Goal: Communication & Community: Answer question/provide support

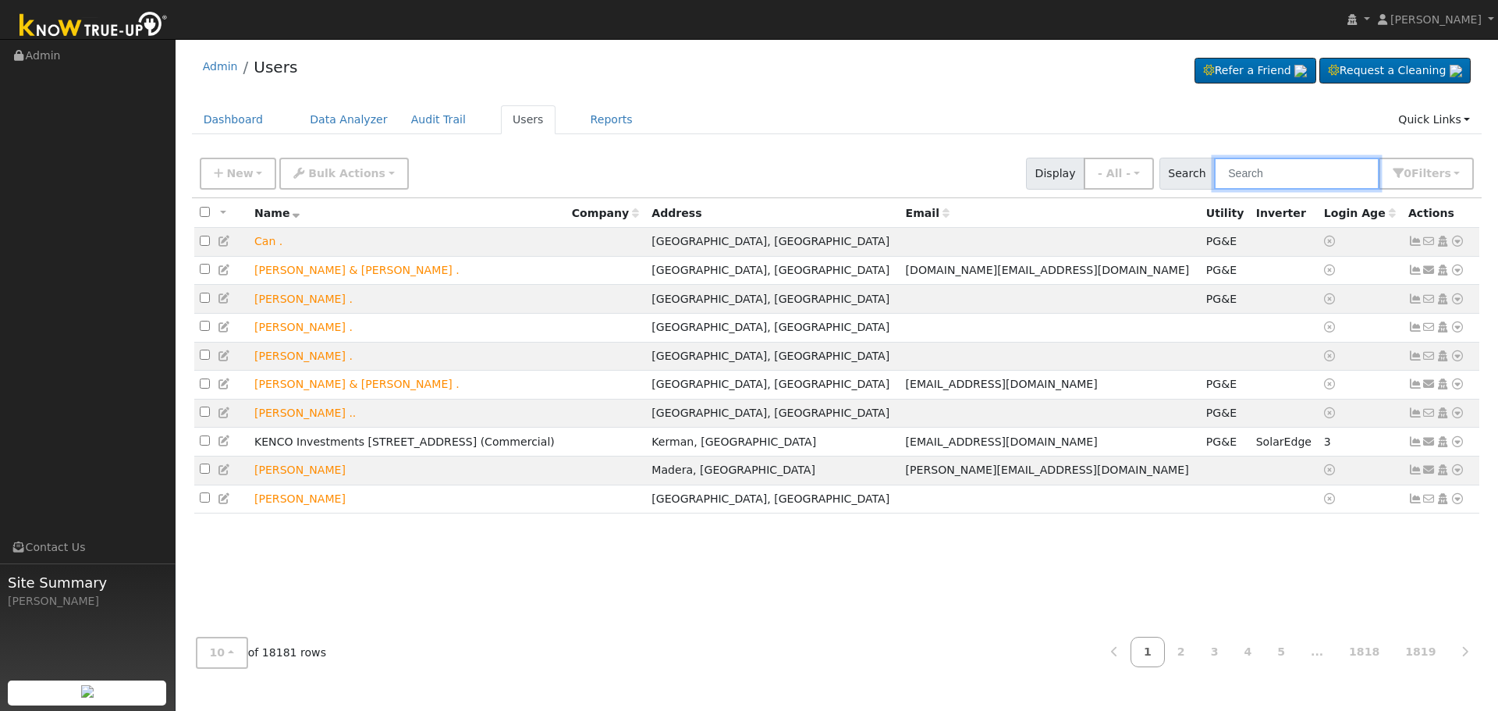
click at [1310, 171] on input "text" at bounding box center [1296, 174] width 165 height 32
paste input "[PERSON_NAME]"
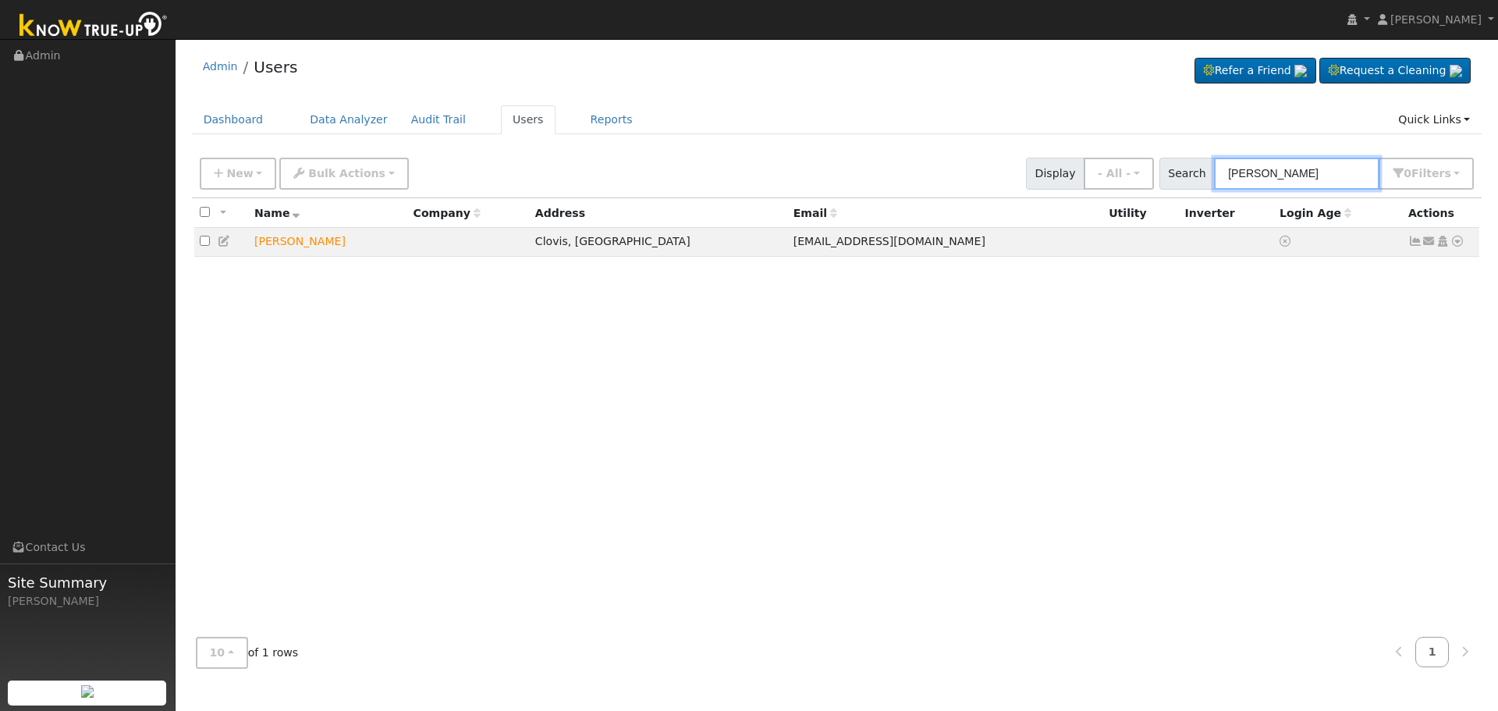
type input "[PERSON_NAME]"
click at [1429, 243] on icon at bounding box center [1429, 241] width 14 height 11
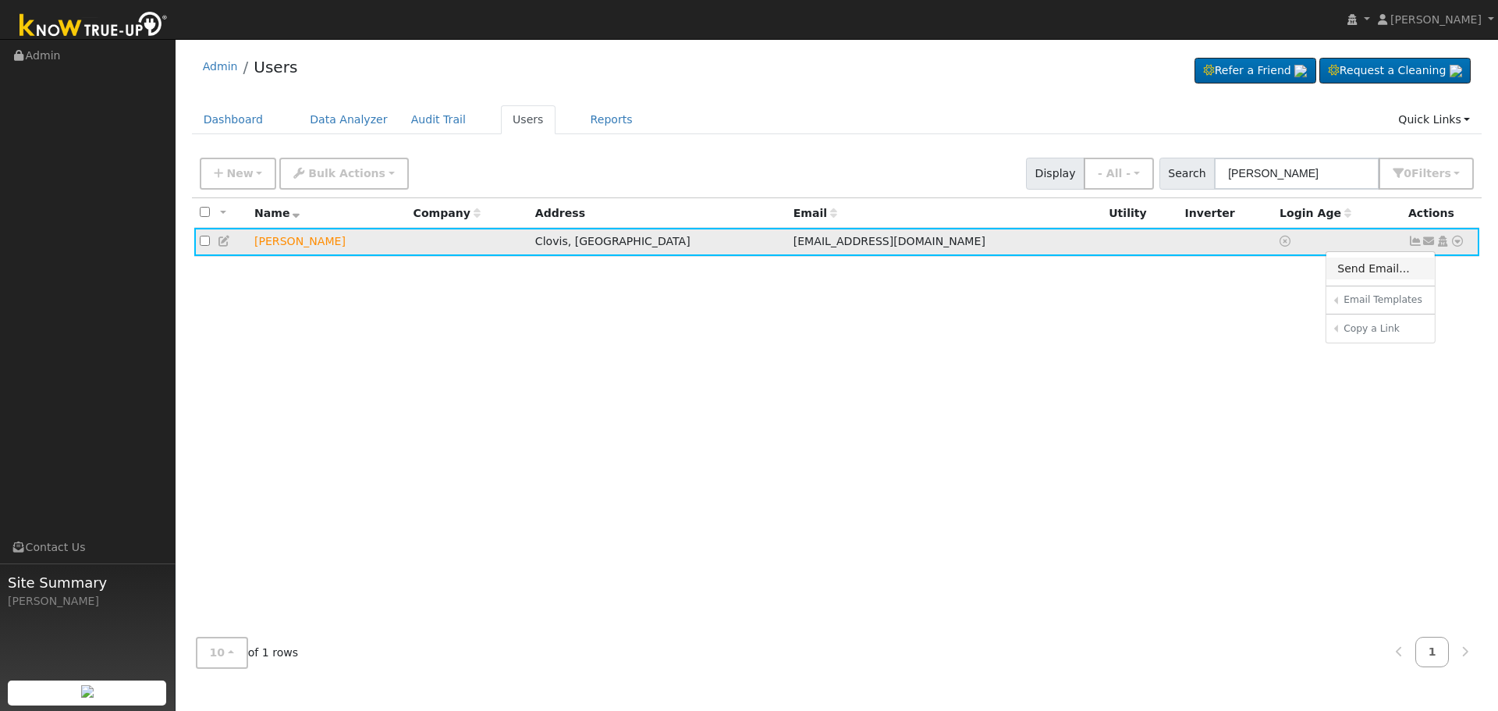
click at [1385, 272] on link "Send Email..." at bounding box center [1380, 268] width 108 height 22
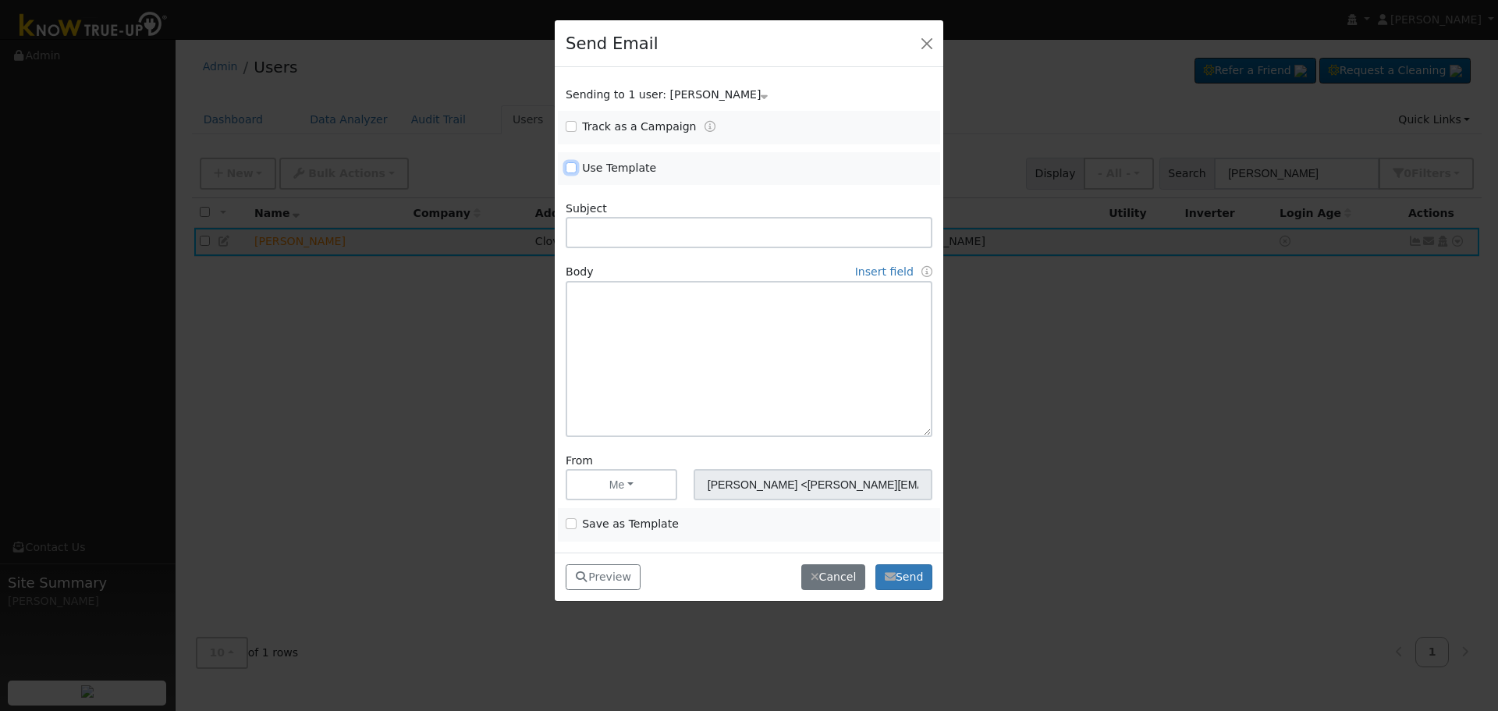
click at [569, 163] on input "Use Template" at bounding box center [570, 167] width 11 height 11
checkbox input "true"
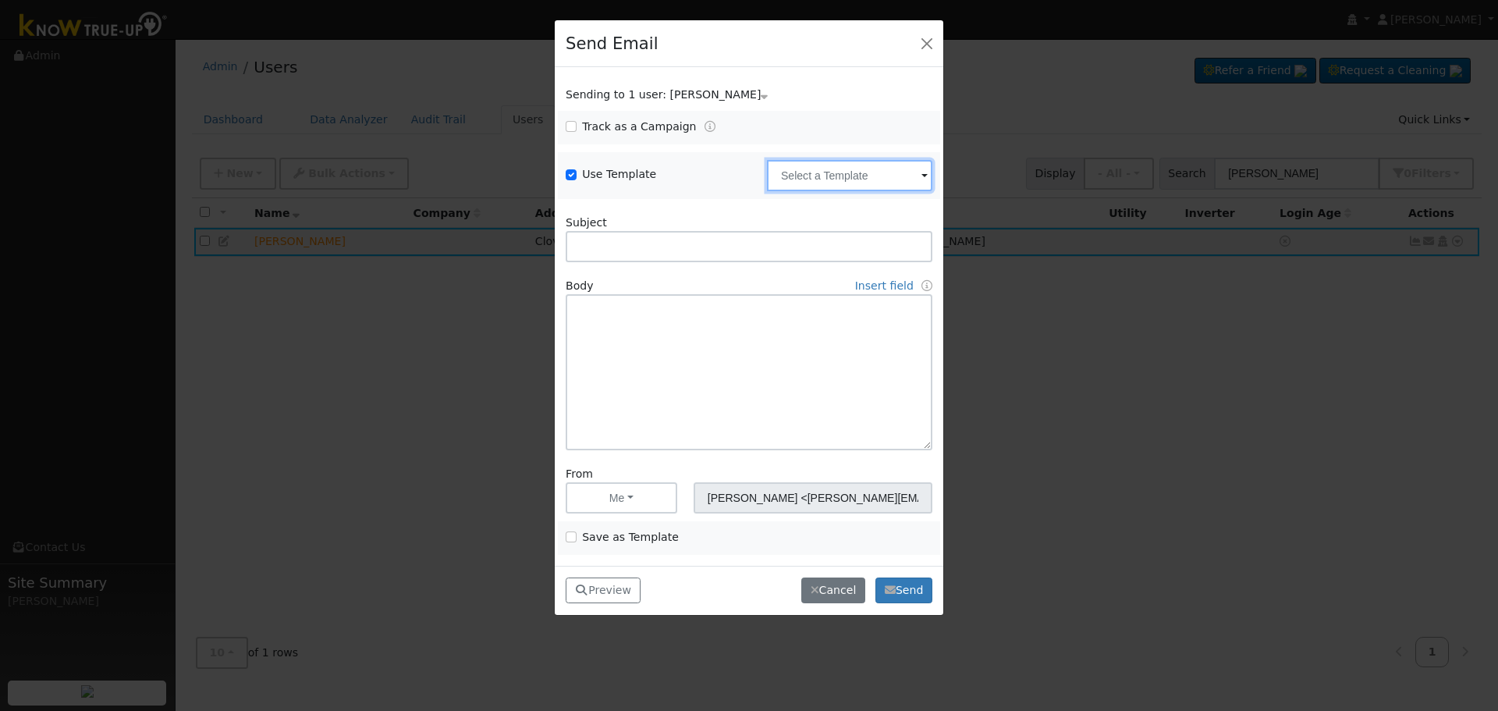
click at [820, 178] on input "text" at bounding box center [849, 175] width 165 height 31
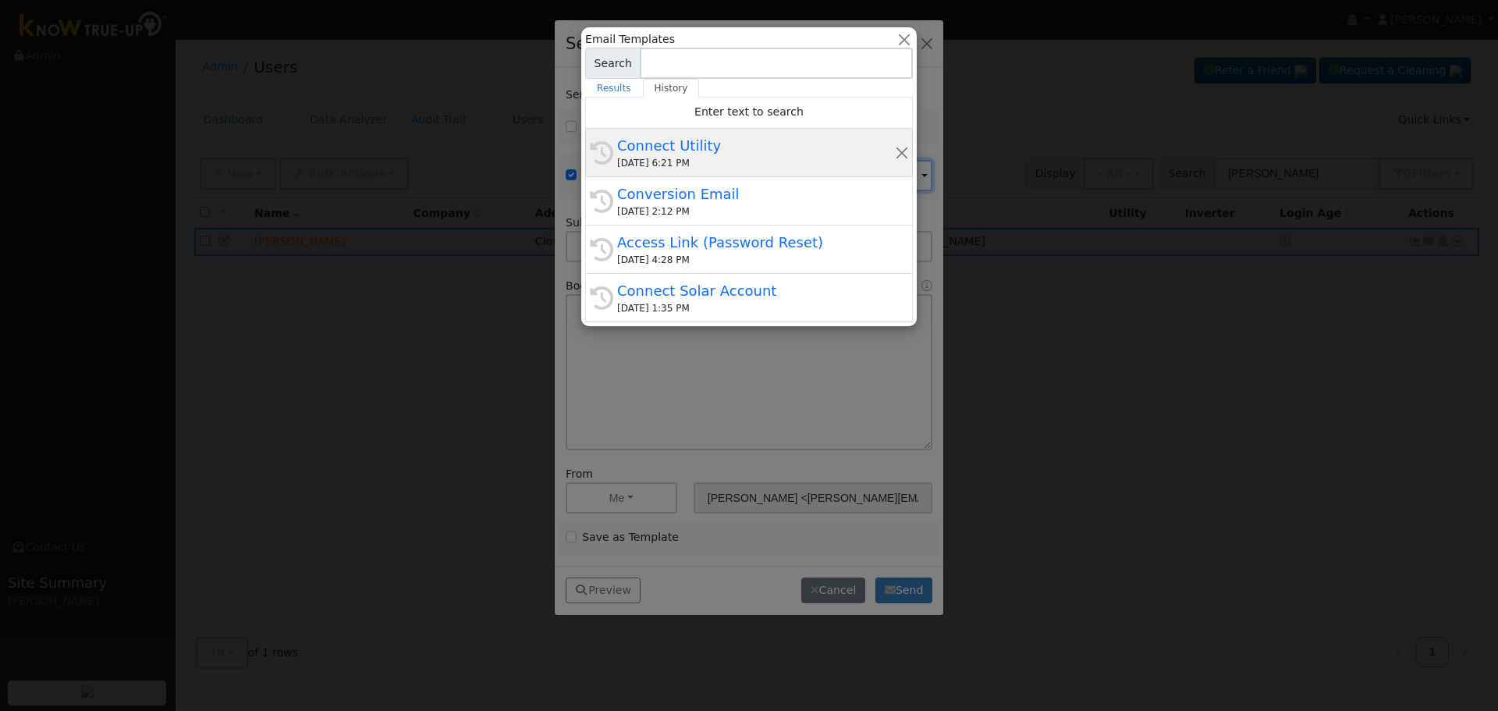
click at [647, 154] on div "Connect Utility" at bounding box center [756, 145] width 278 height 21
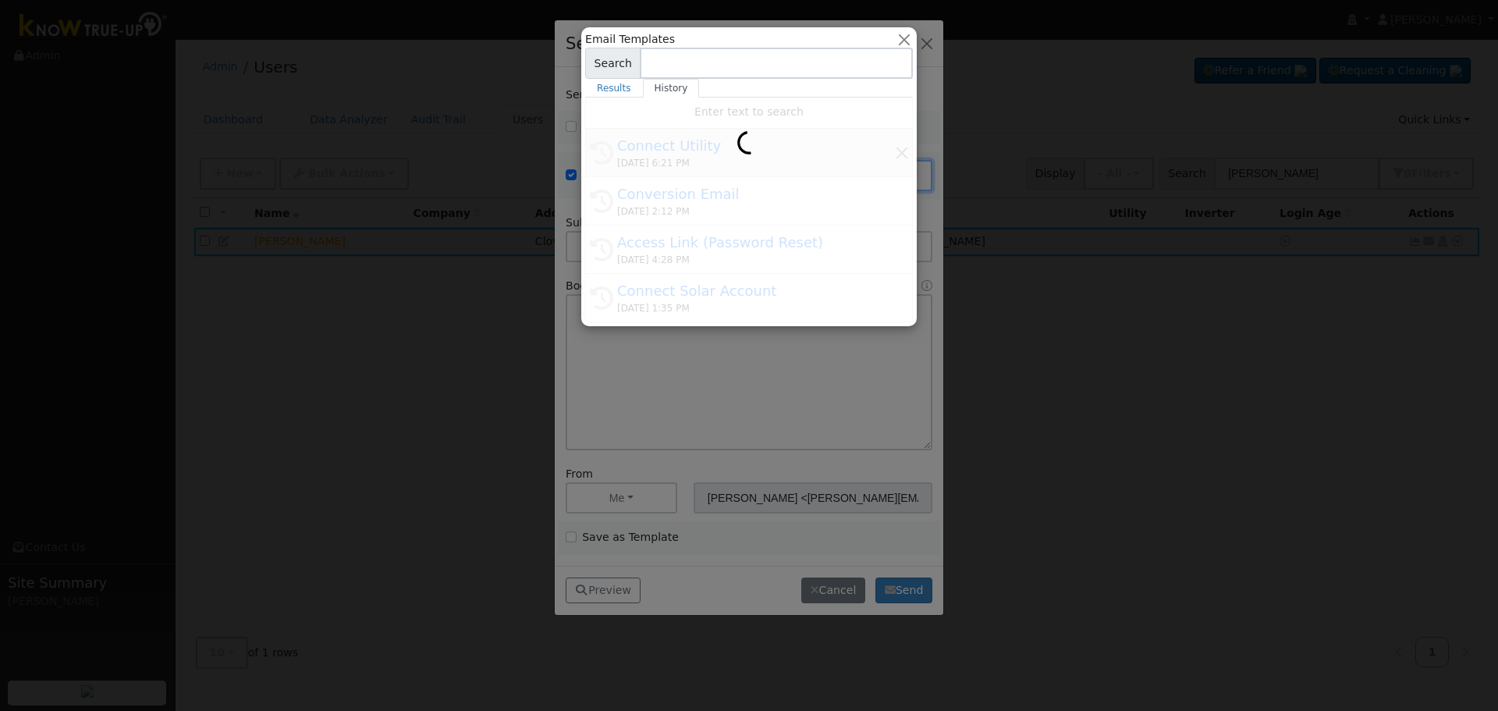
type input "Connect Utility"
type textarea "Hello, Please use the link below to connect your utility company to Know True-U…"
type input "Know True-Up <[EMAIL_ADDRESS][DOMAIN_NAME]>"
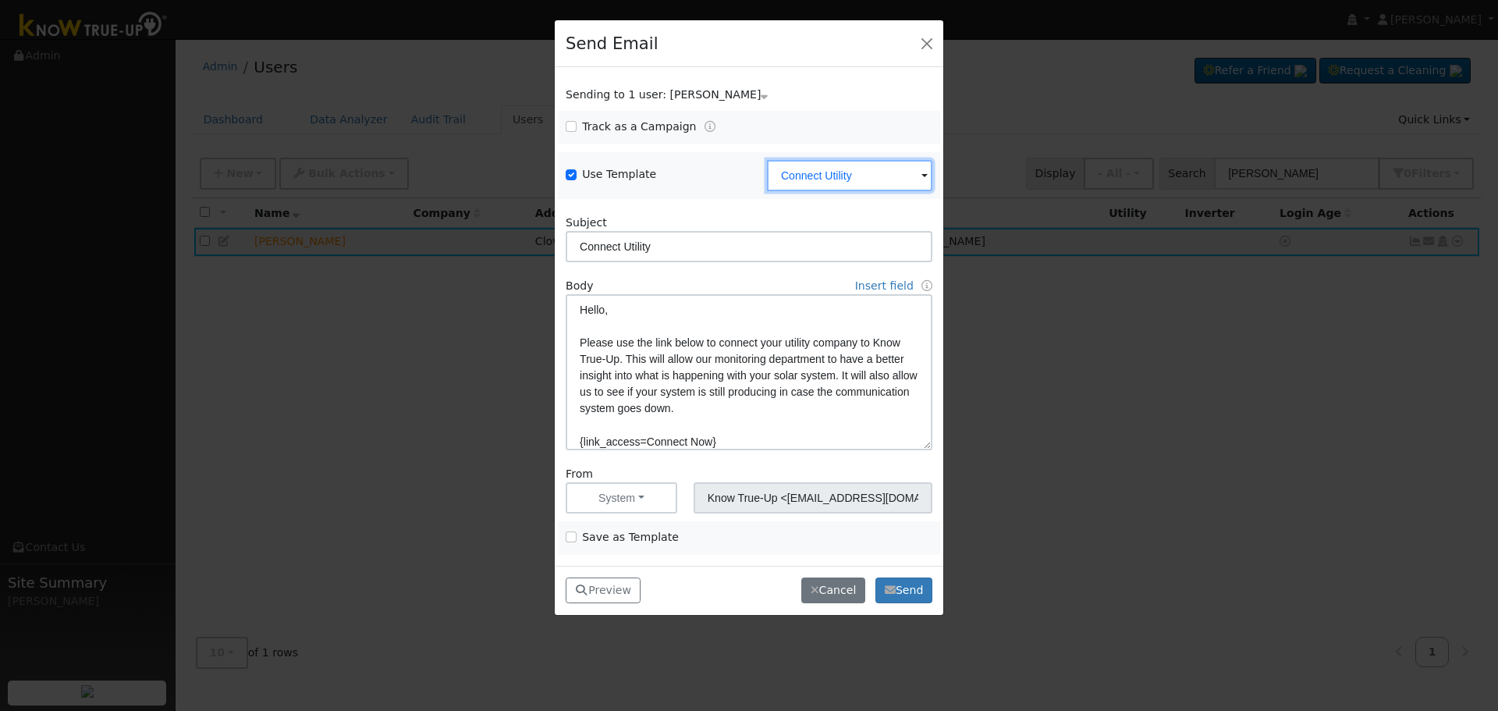
click at [897, 174] on input "Connect Utility" at bounding box center [849, 175] width 165 height 31
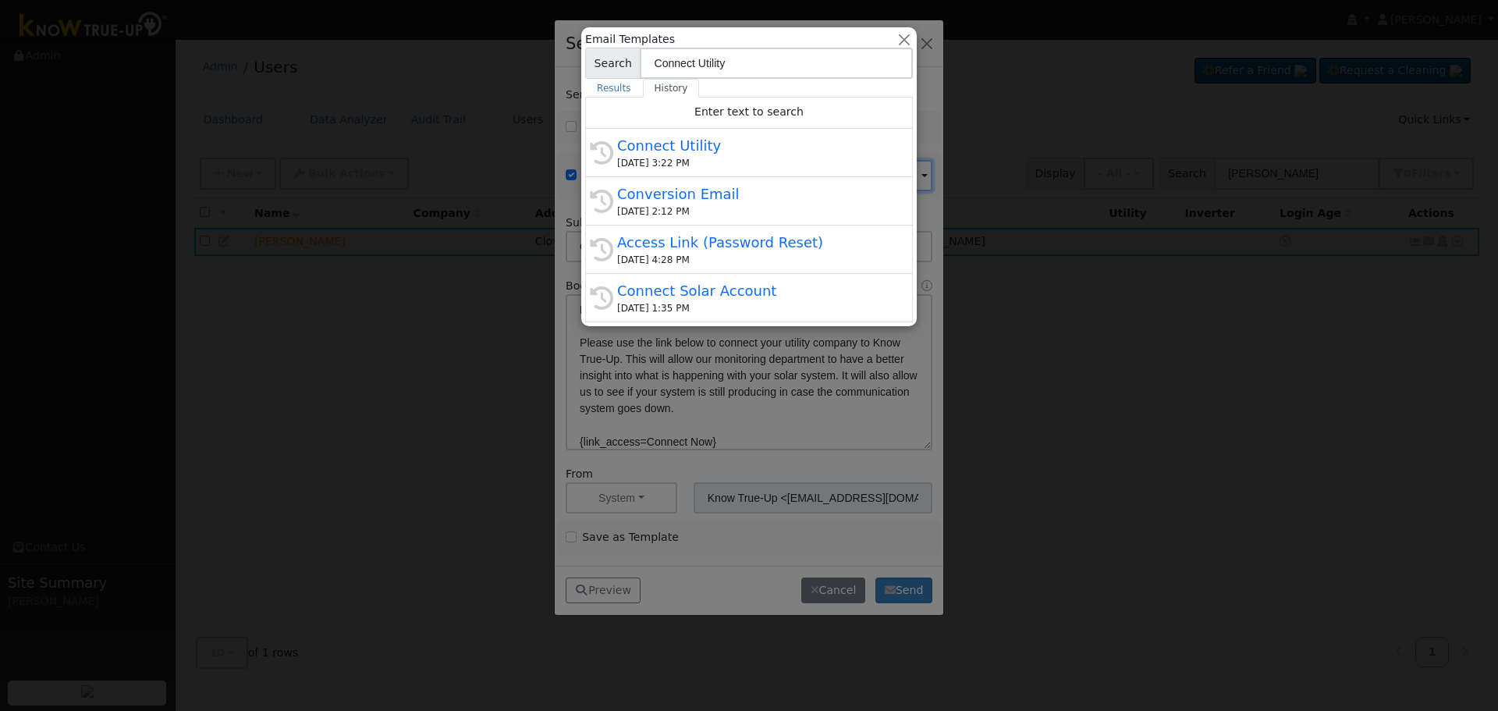
click at [688, 197] on div "Conversion Email" at bounding box center [756, 193] width 278 height 21
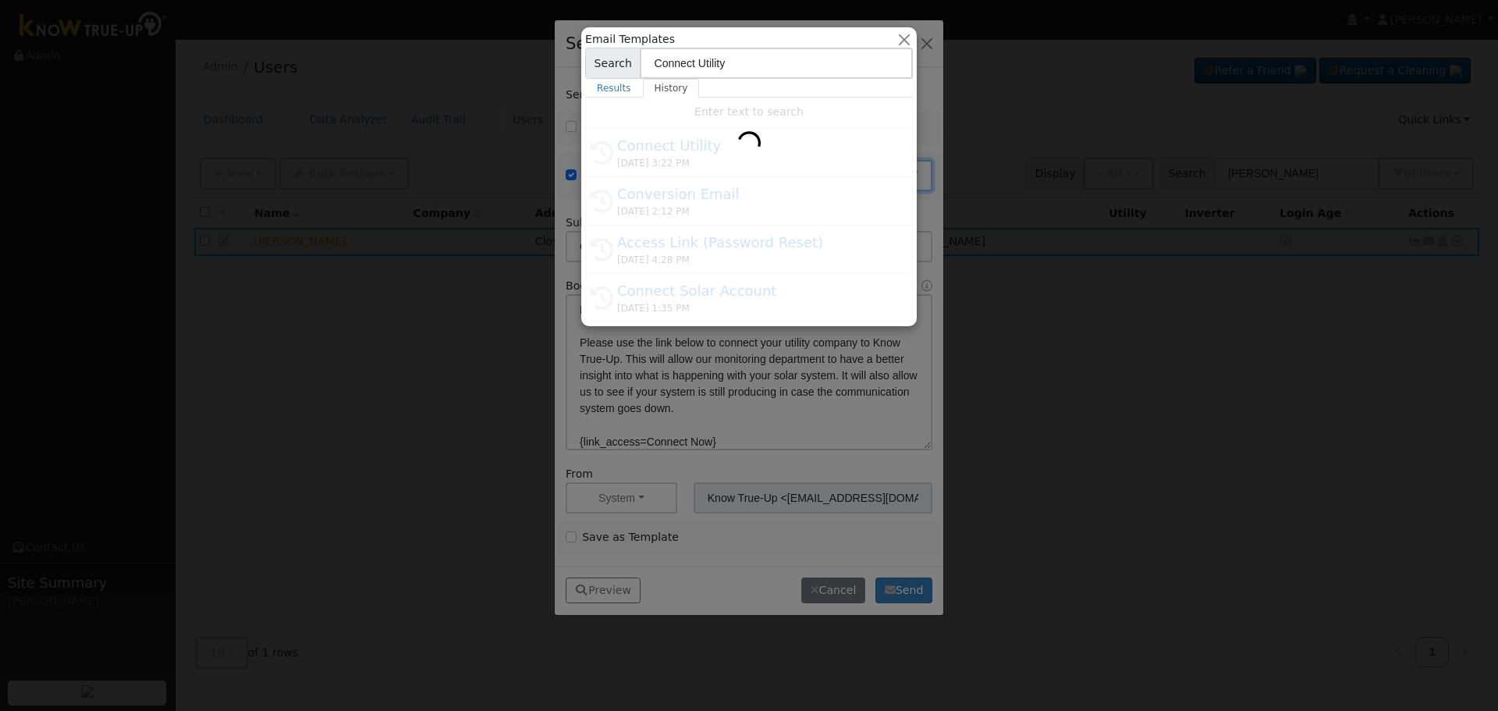
type input "Conversion Email"
type input "Connect Your Utility Account"
type textarea "Dear {user_fname}, The first step is to connect your electric utility account. …"
type input "[PERSON_NAME] <[PERSON_NAME][EMAIL_ADDRESS][DOMAIN_NAME]>"
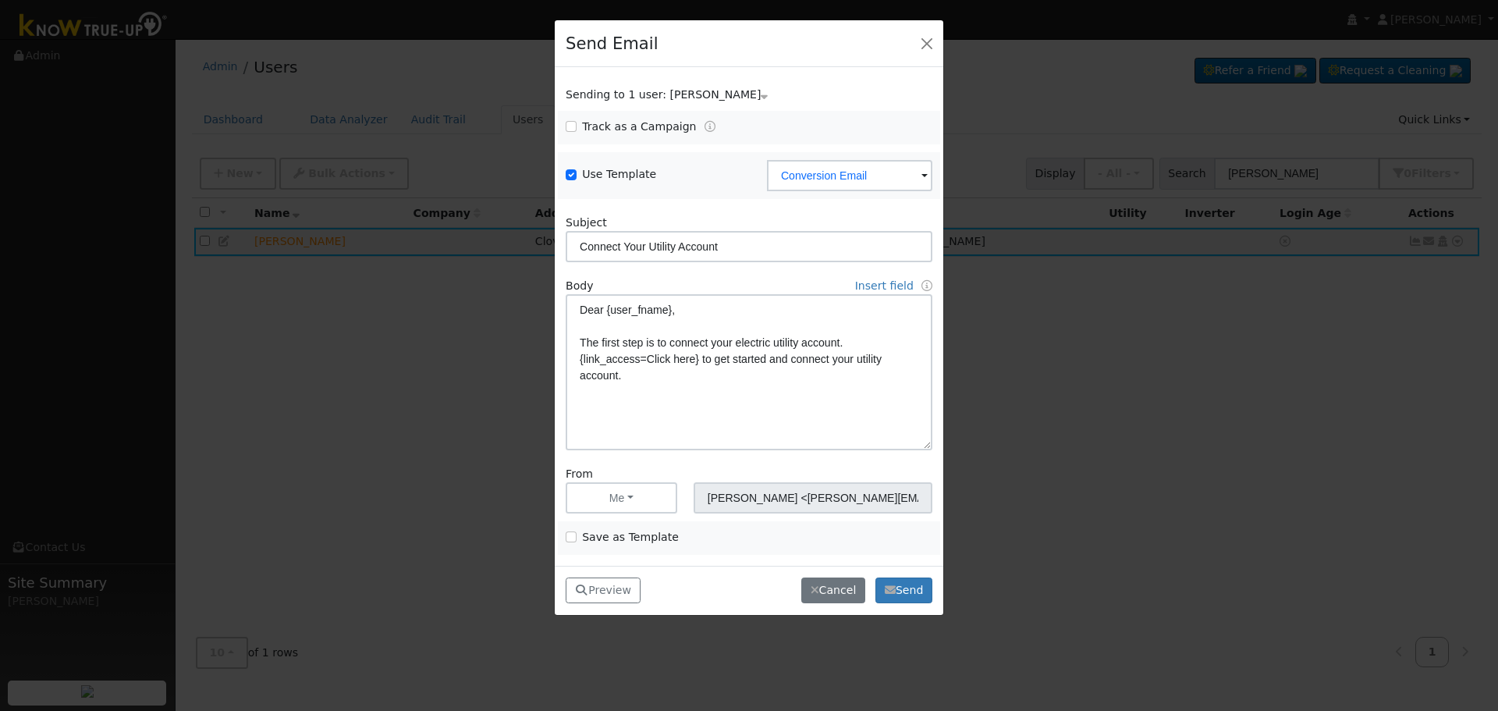
click at [914, 37] on div "Send Email" at bounding box center [749, 44] width 388 height 48
click at [927, 43] on button "button" at bounding box center [927, 43] width 22 height 22
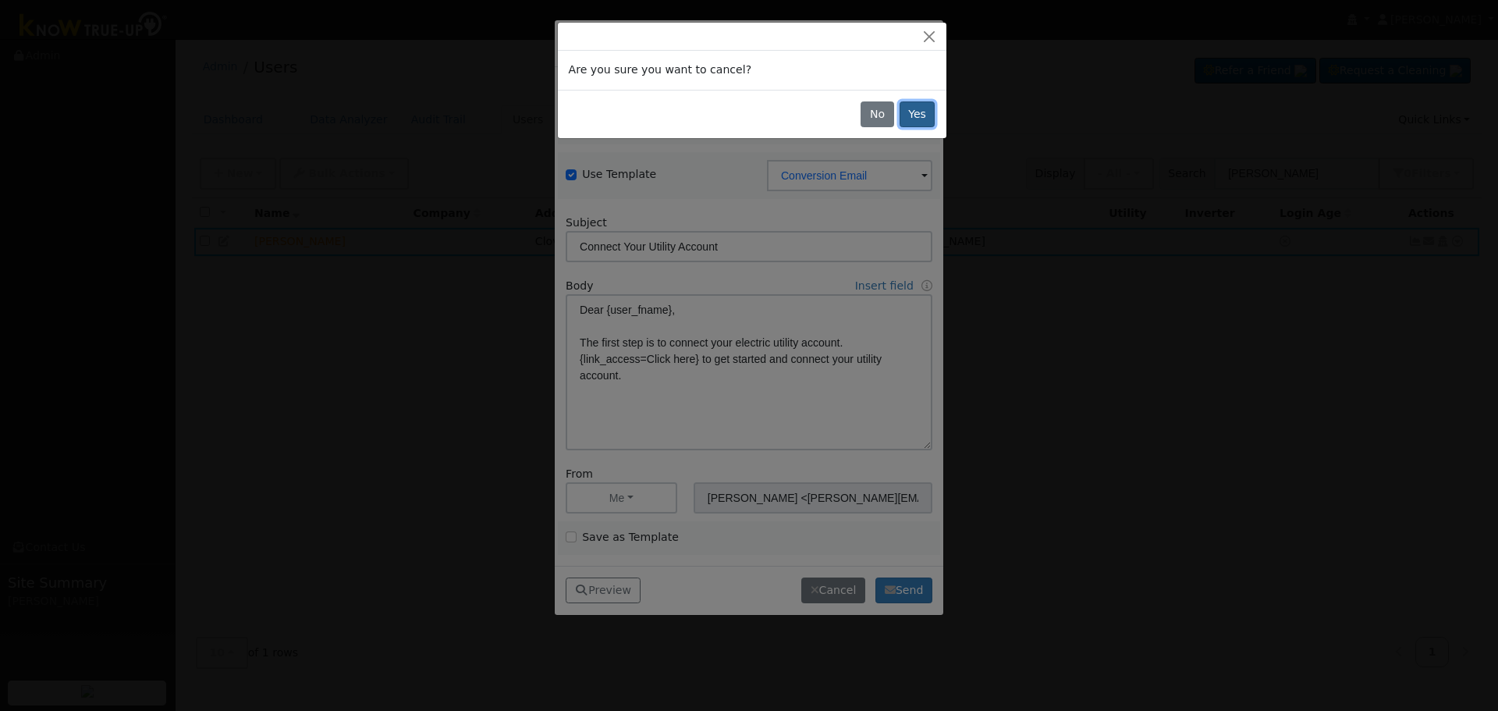
click at [913, 116] on button "Yes" at bounding box center [917, 114] width 36 height 27
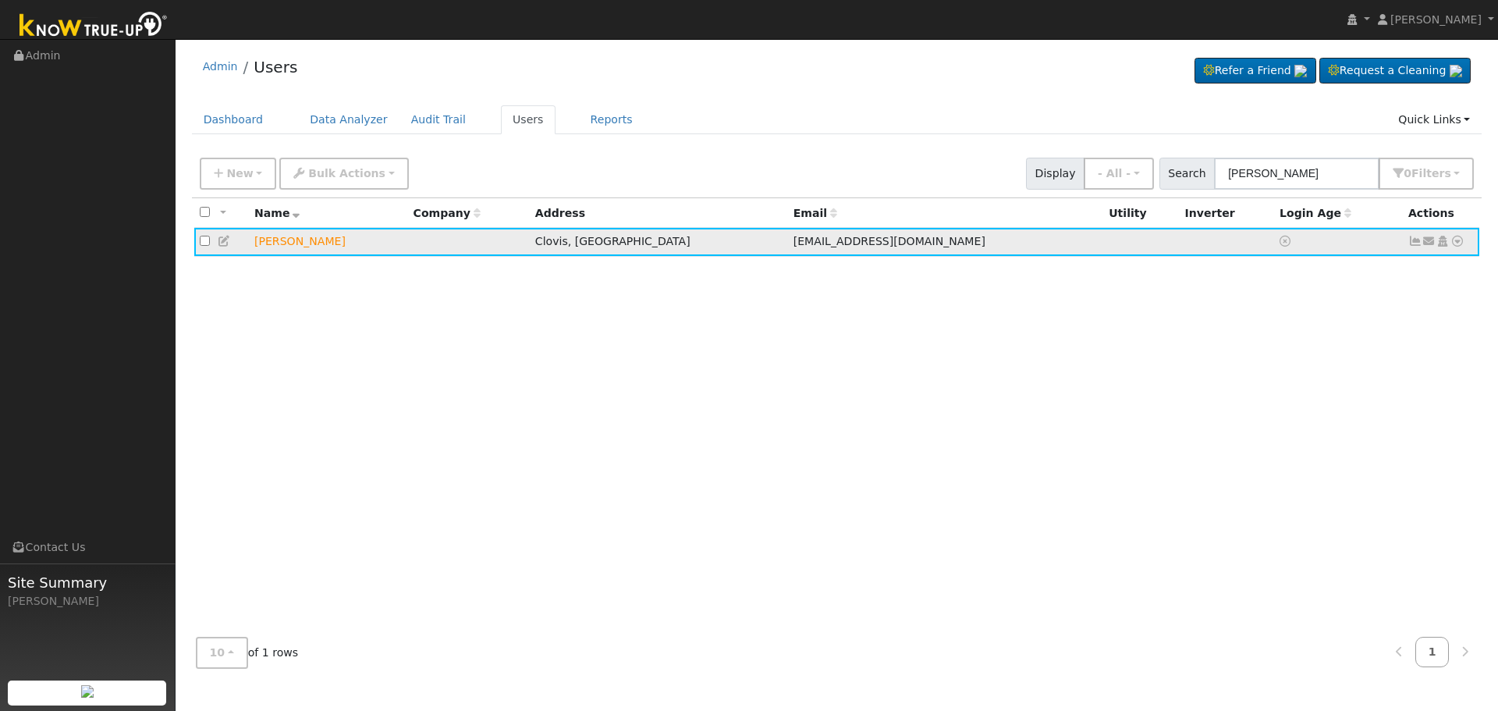
click at [1430, 243] on icon at bounding box center [1429, 241] width 14 height 11
click at [1394, 265] on link "Send Email..." at bounding box center [1380, 268] width 108 height 22
checkbox input "false"
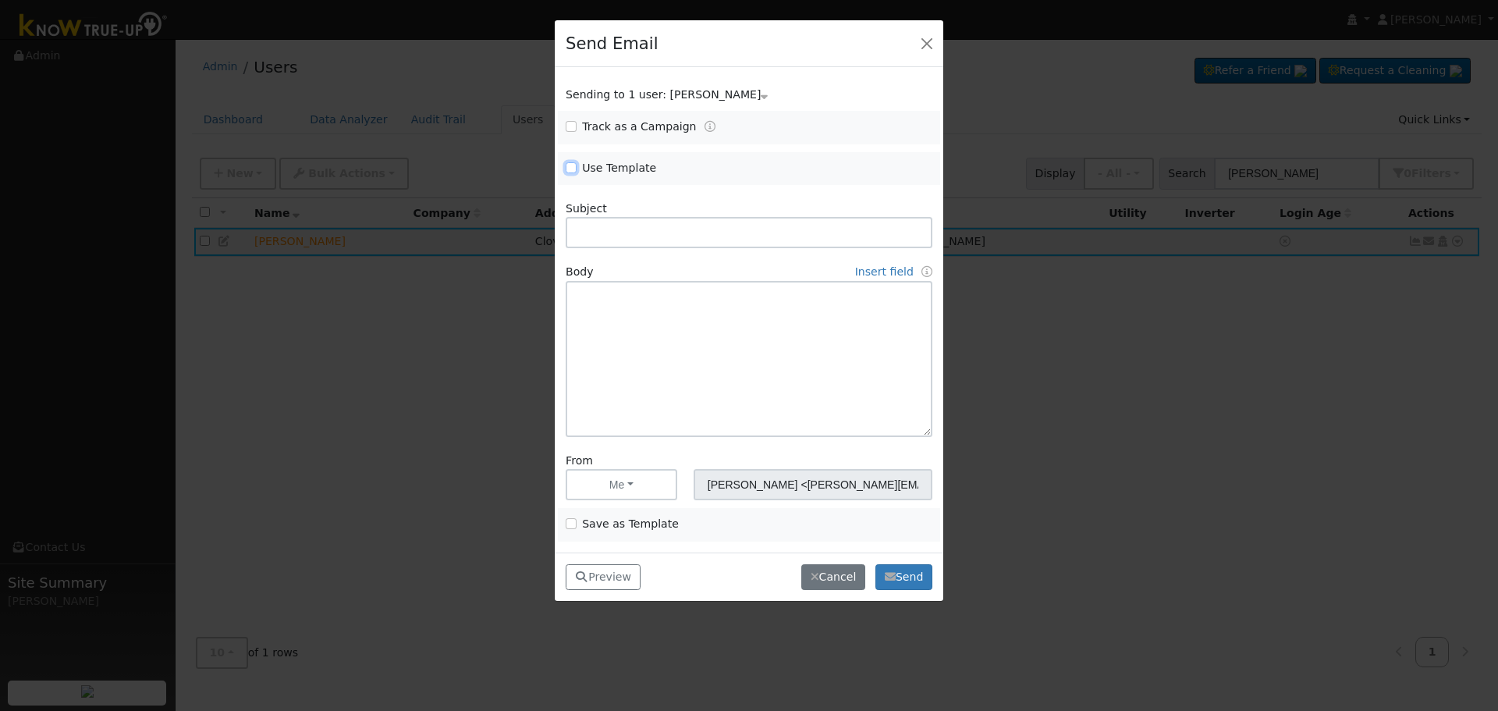
click at [572, 171] on input "Use Template" at bounding box center [570, 167] width 11 height 11
checkbox input "true"
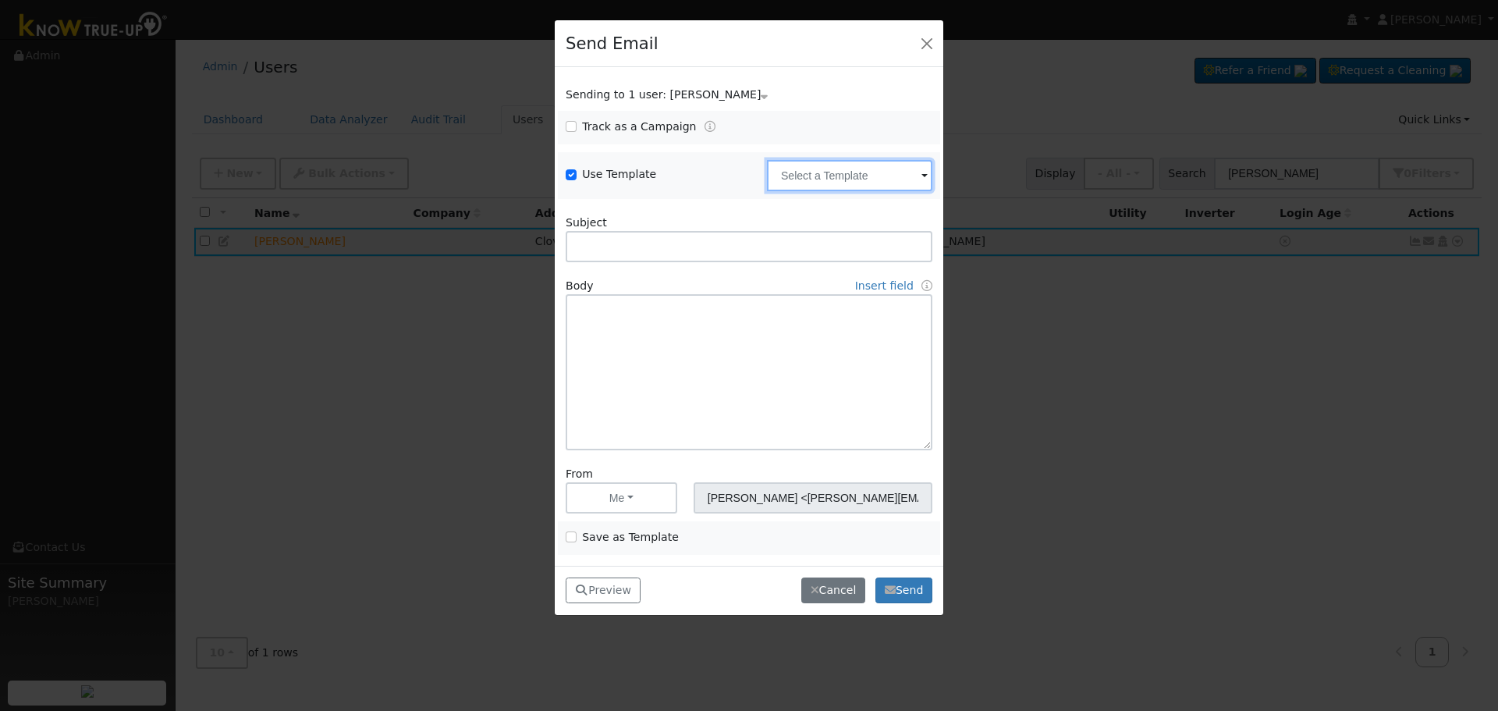
click at [907, 179] on input "text" at bounding box center [849, 175] width 165 height 31
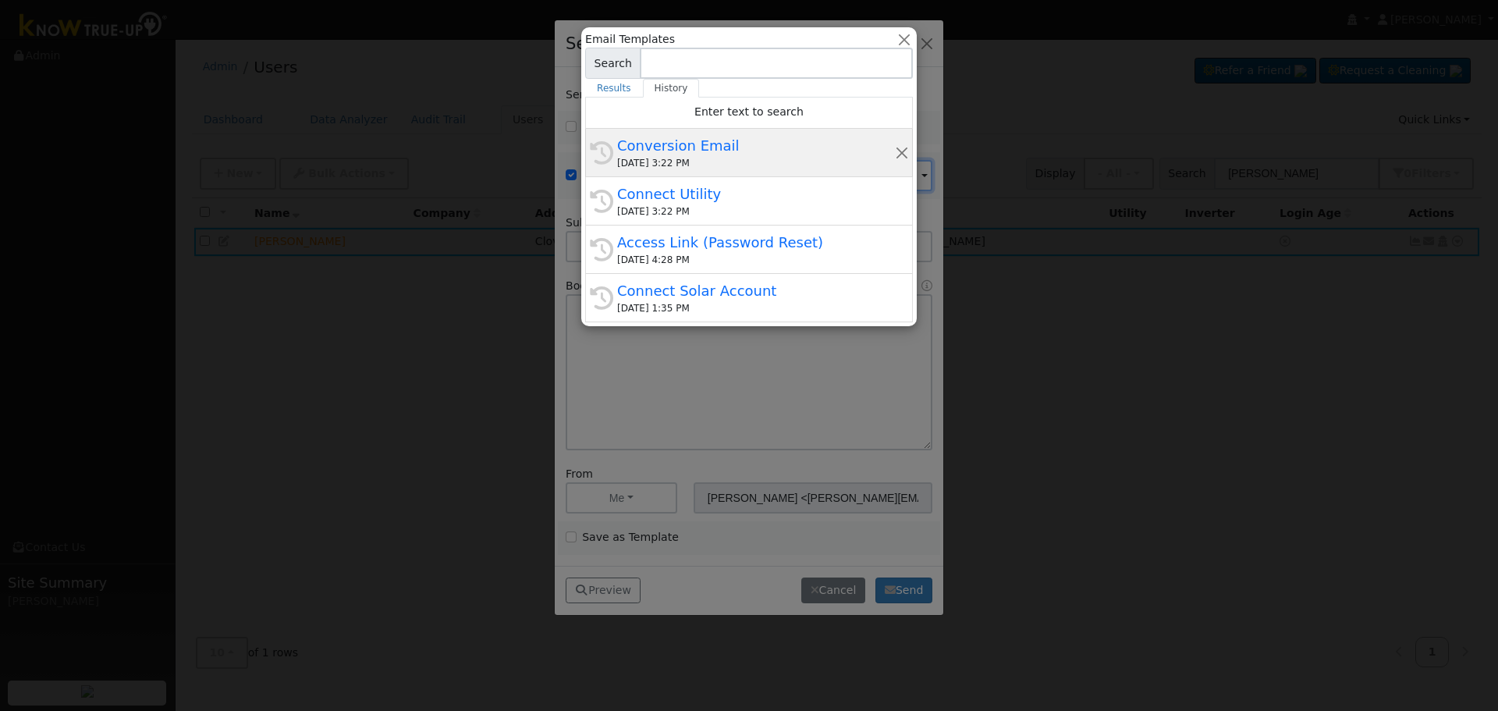
click at [720, 144] on div "Conversion Email" at bounding box center [756, 145] width 278 height 21
type input "Conversion Email"
type input "Connect Your Utility Account"
type textarea "Dear {user_fname}, The first step is to connect your electric utility account. …"
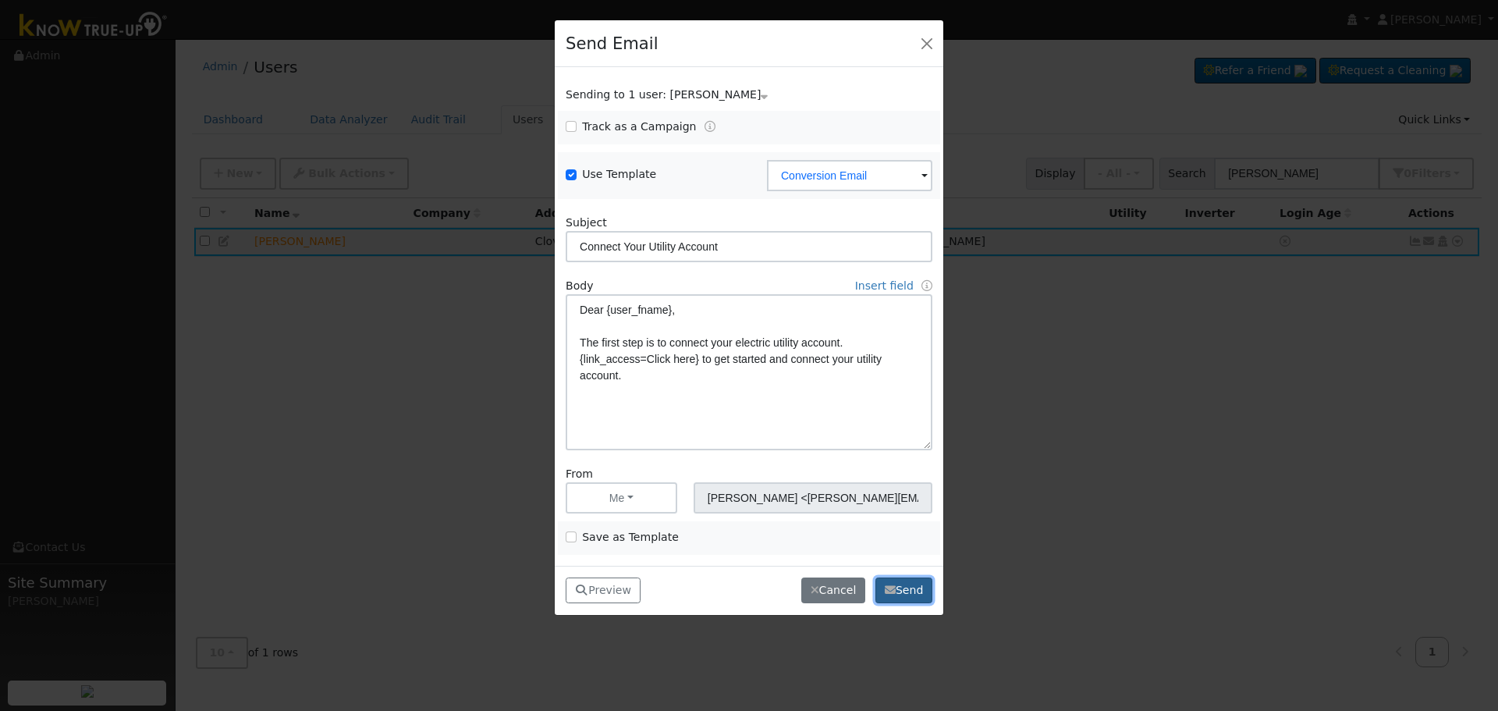
click at [918, 588] on button "Send" at bounding box center [903, 590] width 57 height 27
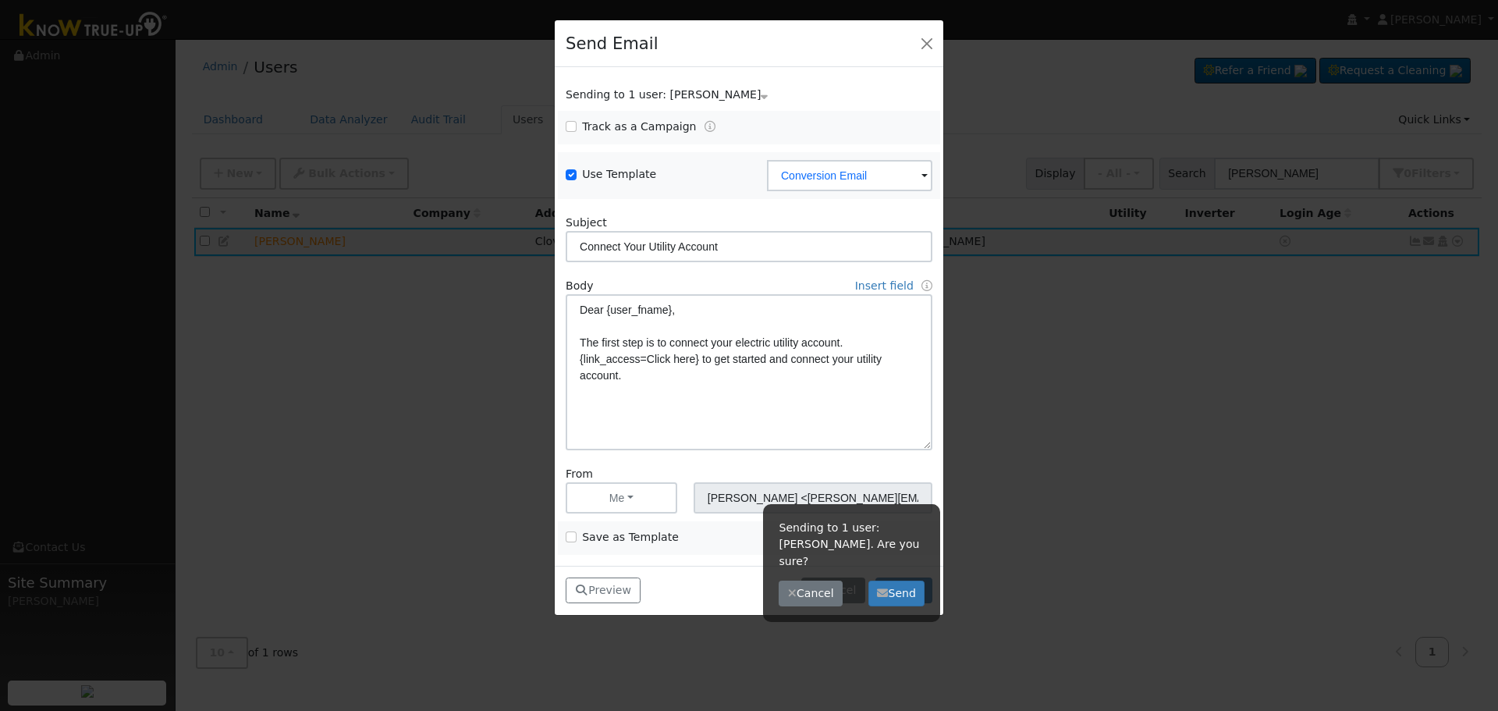
click at [892, 467] on div "[PERSON_NAME] <[PERSON_NAME][EMAIL_ADDRESS][DOMAIN_NAME]>" at bounding box center [812, 490] width 255 height 48
click at [788, 587] on icon "button" at bounding box center [792, 592] width 9 height 11
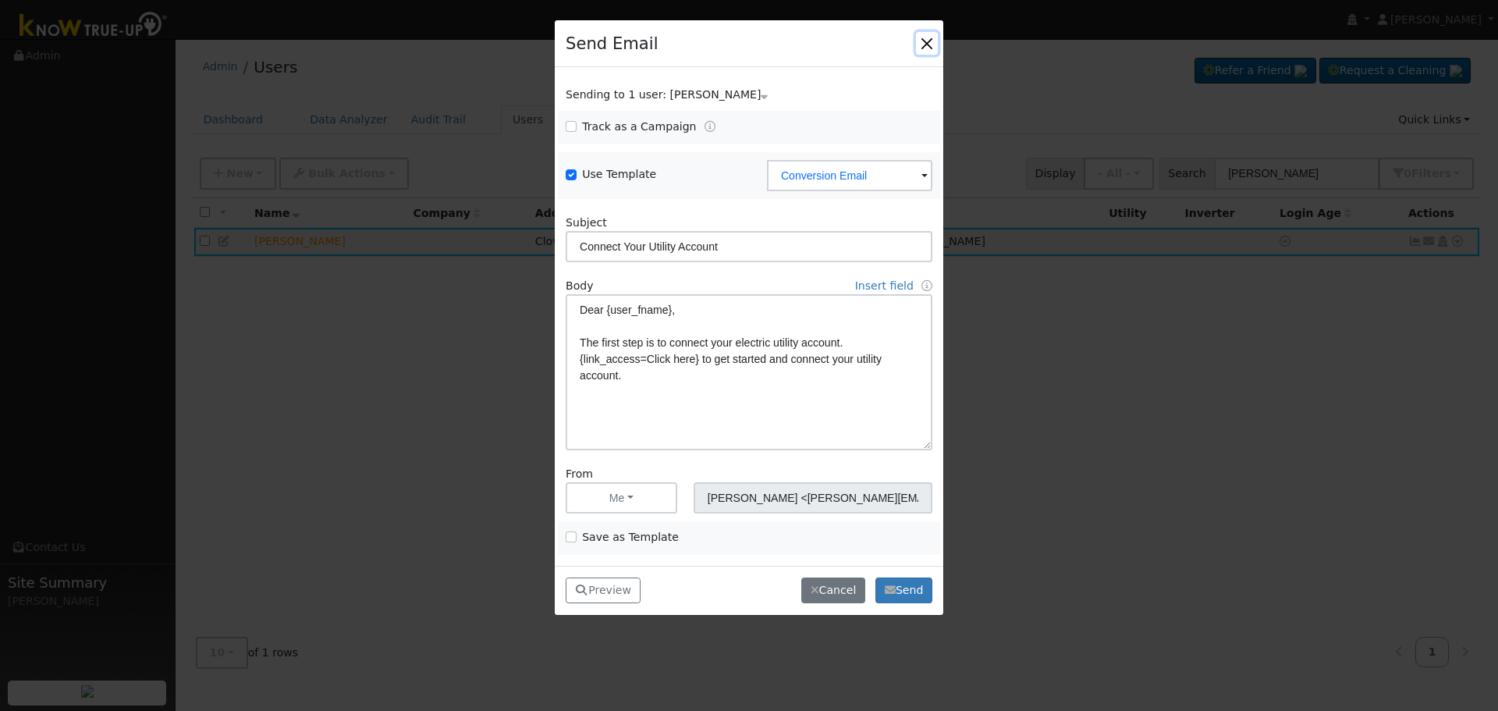
click at [923, 45] on button "button" at bounding box center [927, 43] width 22 height 22
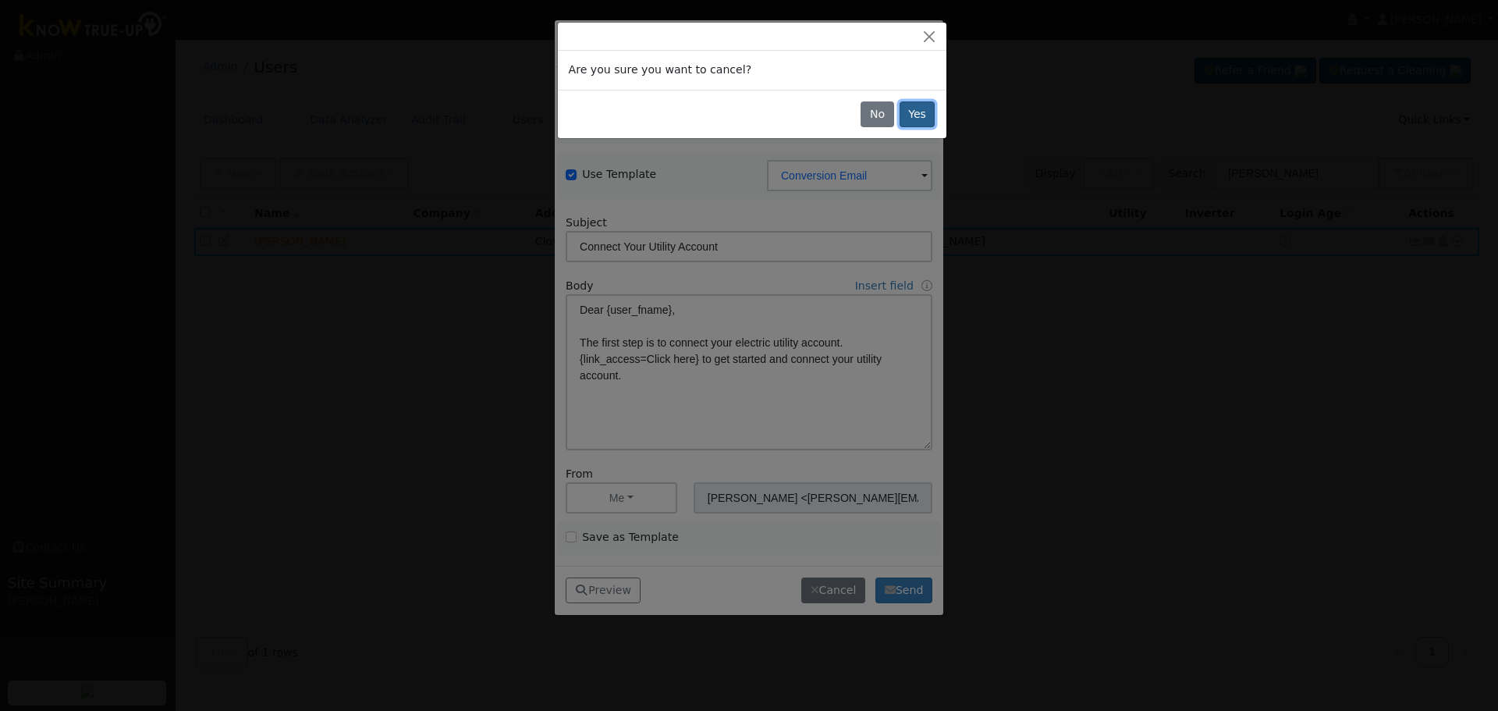
click at [918, 112] on button "Yes" at bounding box center [917, 114] width 36 height 27
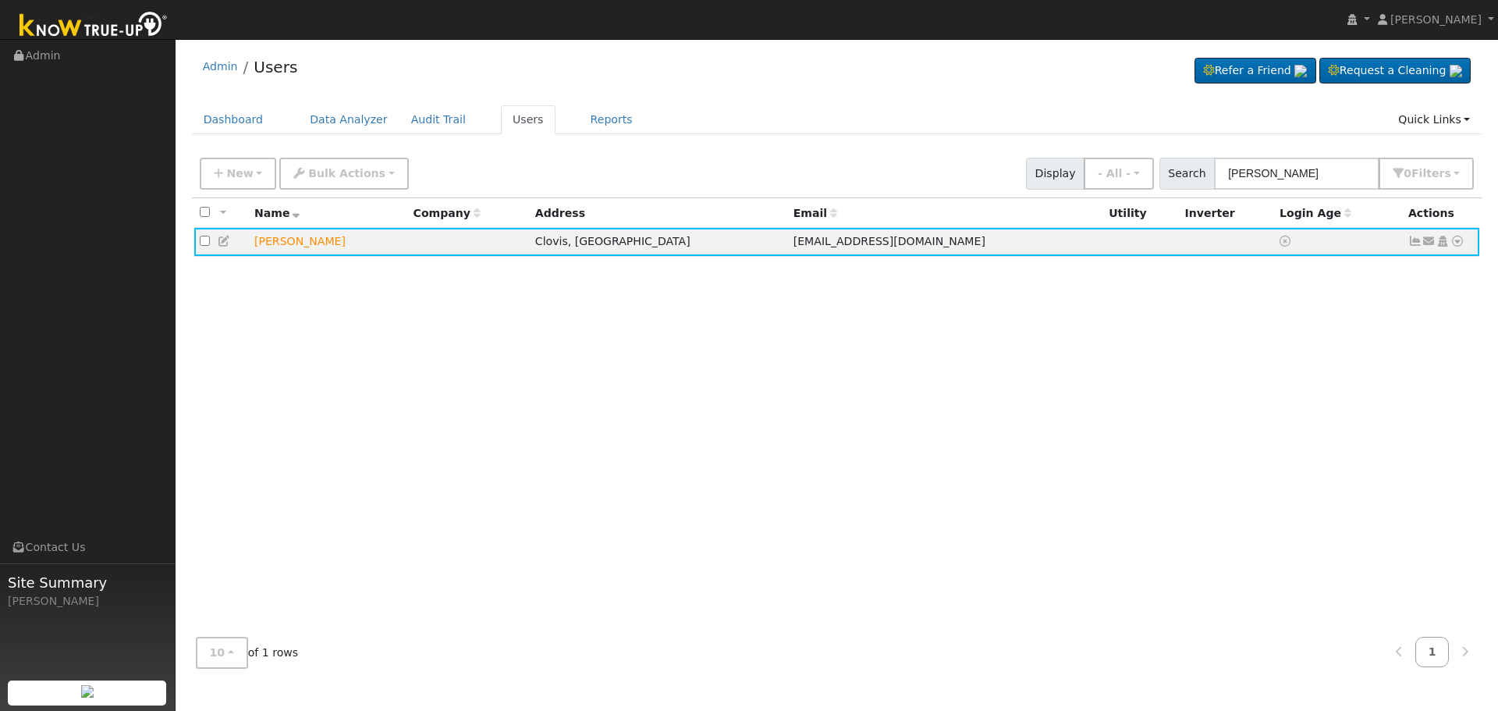
click at [1216, 349] on div "All None All on page None on page Name Company Address Email Utility Inverter L…" at bounding box center [837, 411] width 1290 height 427
click at [1211, 349] on div "All None All on page None on page Name Company Address Email Utility Inverter L…" at bounding box center [837, 411] width 1290 height 427
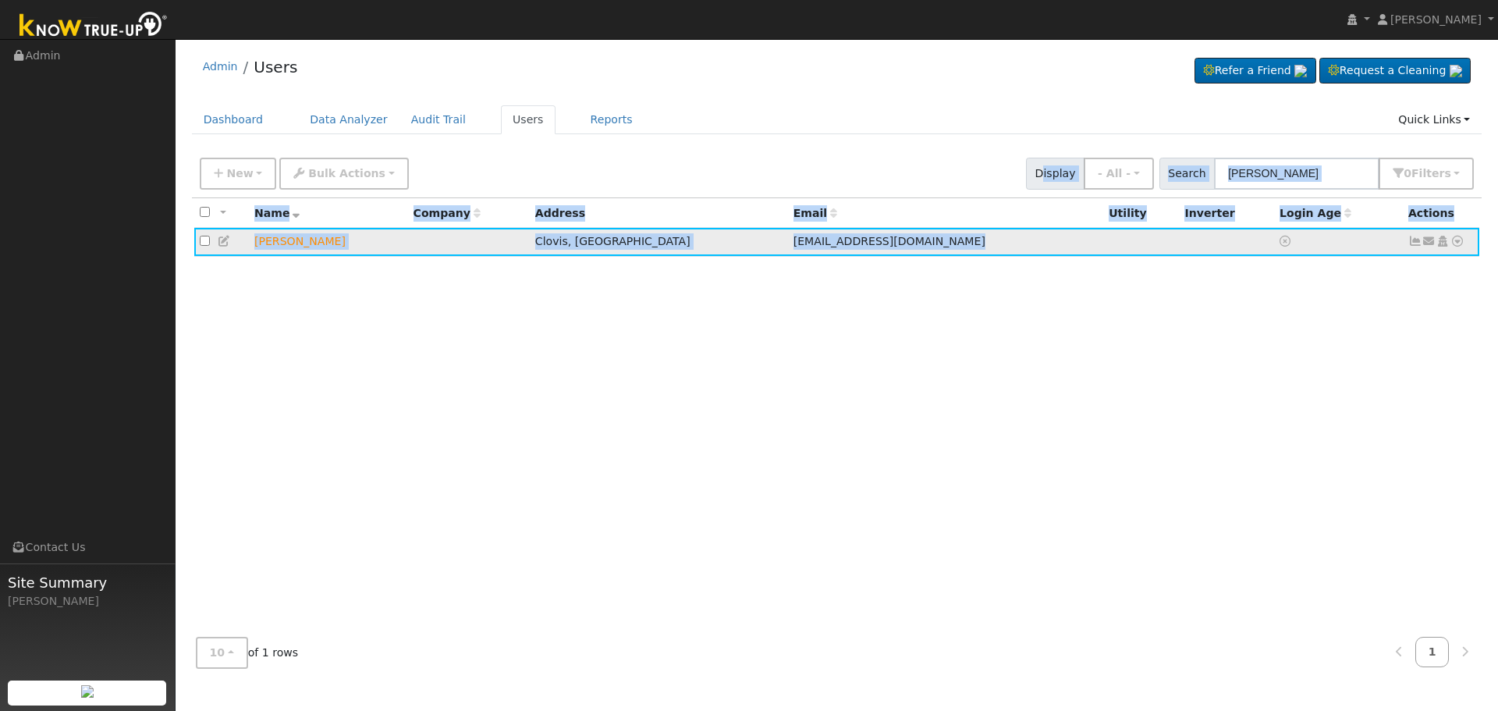
drag, startPoint x: 1067, startPoint y: 227, endPoint x: 1101, endPoint y: 248, distance: 39.6
click at [1094, 247] on div "New Add User Quick Add Quick Connect Quick Convert Lead Bulk Actions Send Email…" at bounding box center [837, 415] width 1290 height 530
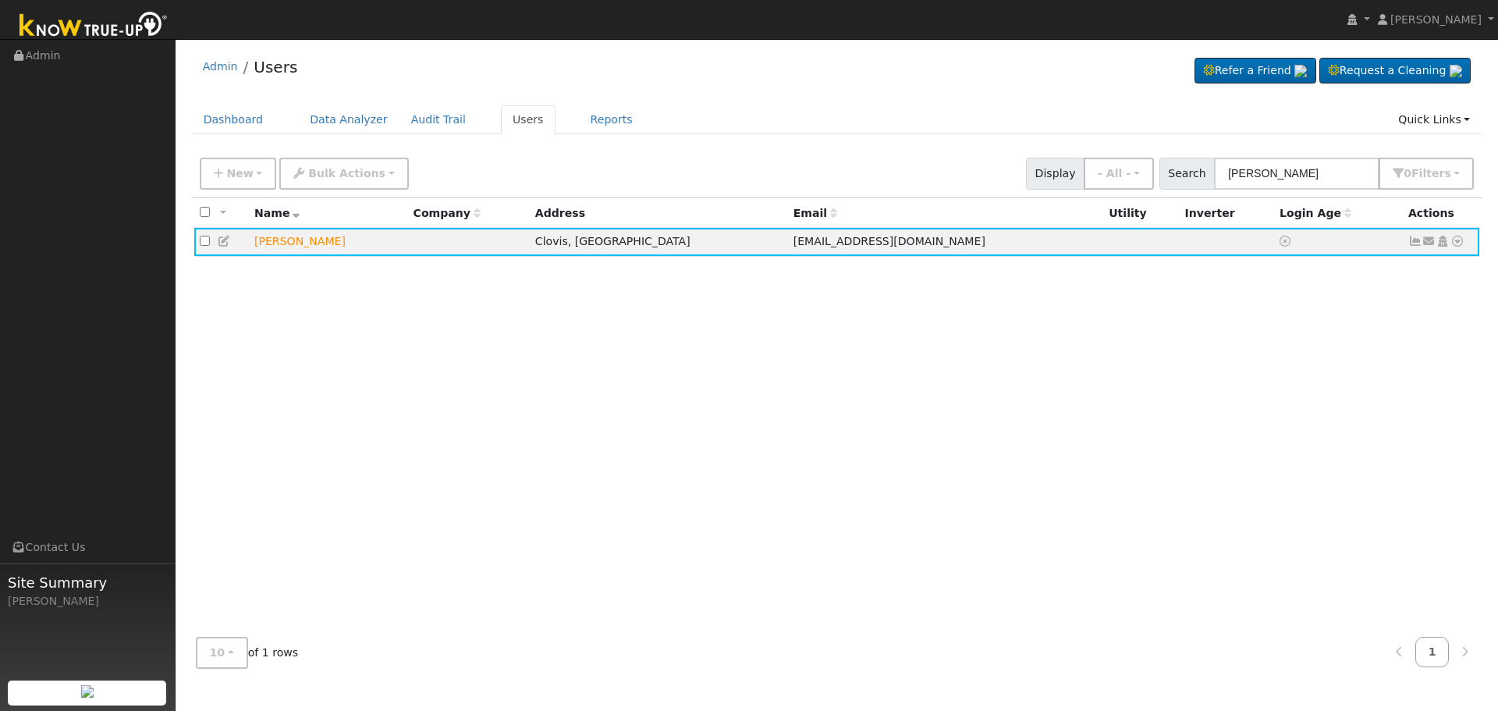
click at [1076, 344] on div "All None All on page None on page Name Company Address Email Utility Inverter L…" at bounding box center [837, 411] width 1290 height 427
click at [1079, 362] on div "All None All on page None on page Name Company Address Email Utility Inverter L…" at bounding box center [837, 411] width 1290 height 427
click at [1429, 240] on icon at bounding box center [1429, 241] width 14 height 11
click at [881, 424] on div "All None All on page None on page Name Company Address Email Utility Inverter L…" at bounding box center [837, 411] width 1290 height 427
click at [1427, 243] on icon at bounding box center [1429, 241] width 14 height 11
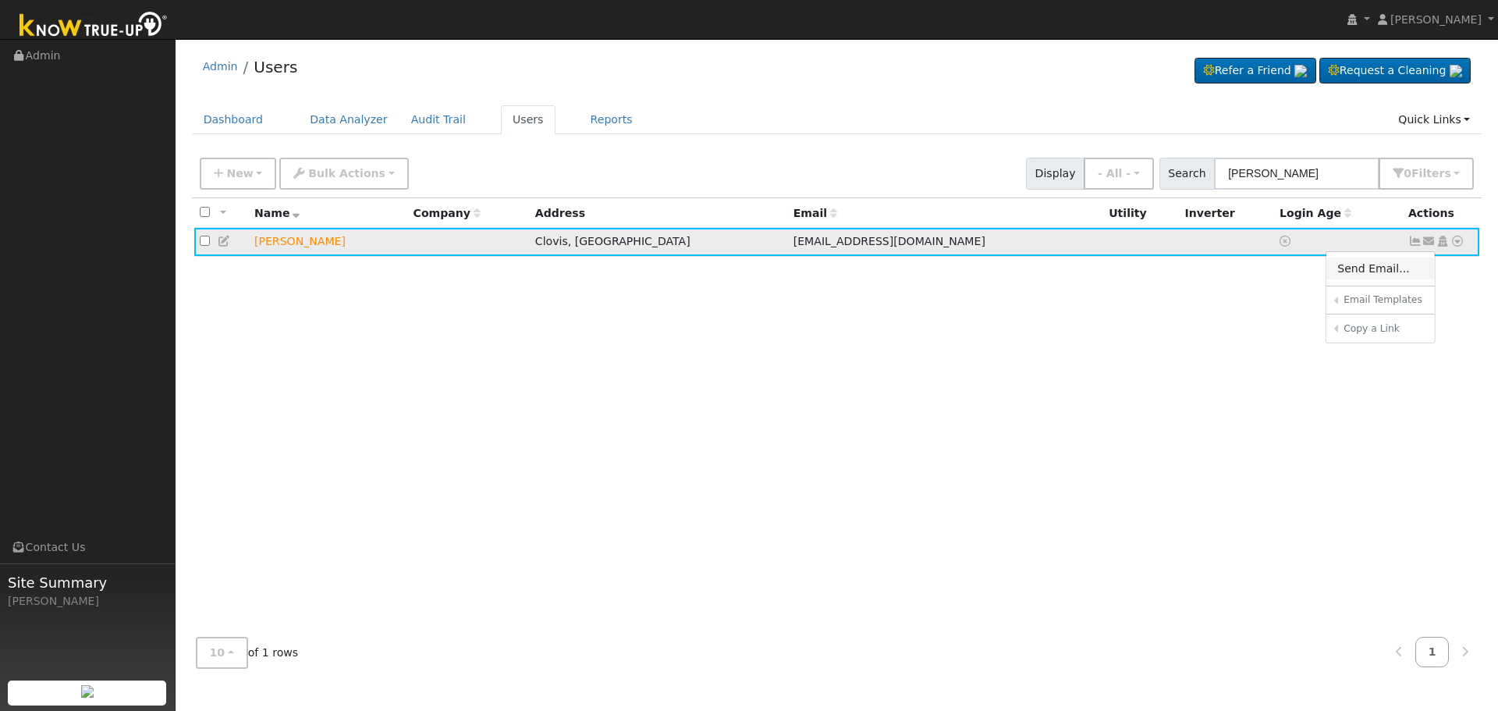
click at [1381, 268] on link "Send Email..." at bounding box center [1380, 268] width 108 height 22
checkbox input "false"
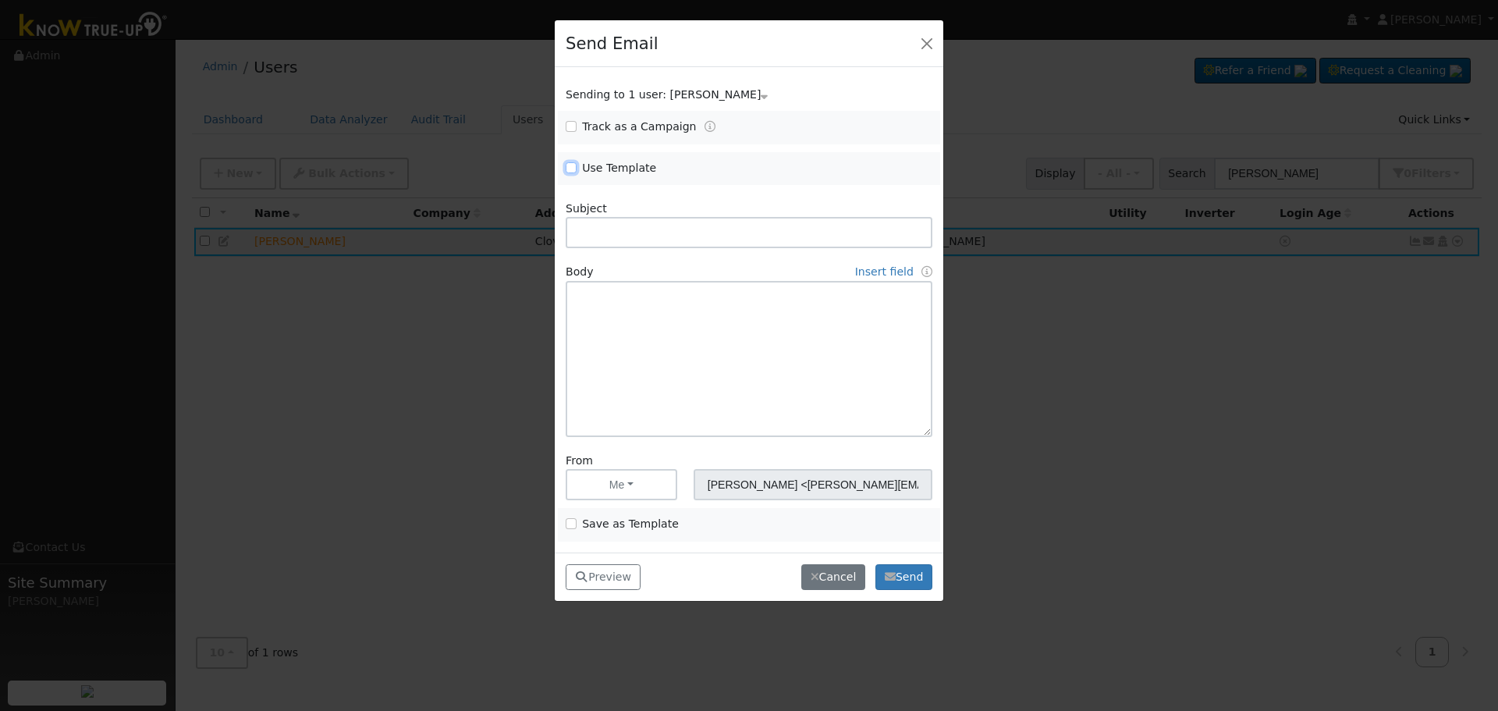
click at [569, 162] on input "Use Template" at bounding box center [570, 167] width 11 height 11
checkbox input "true"
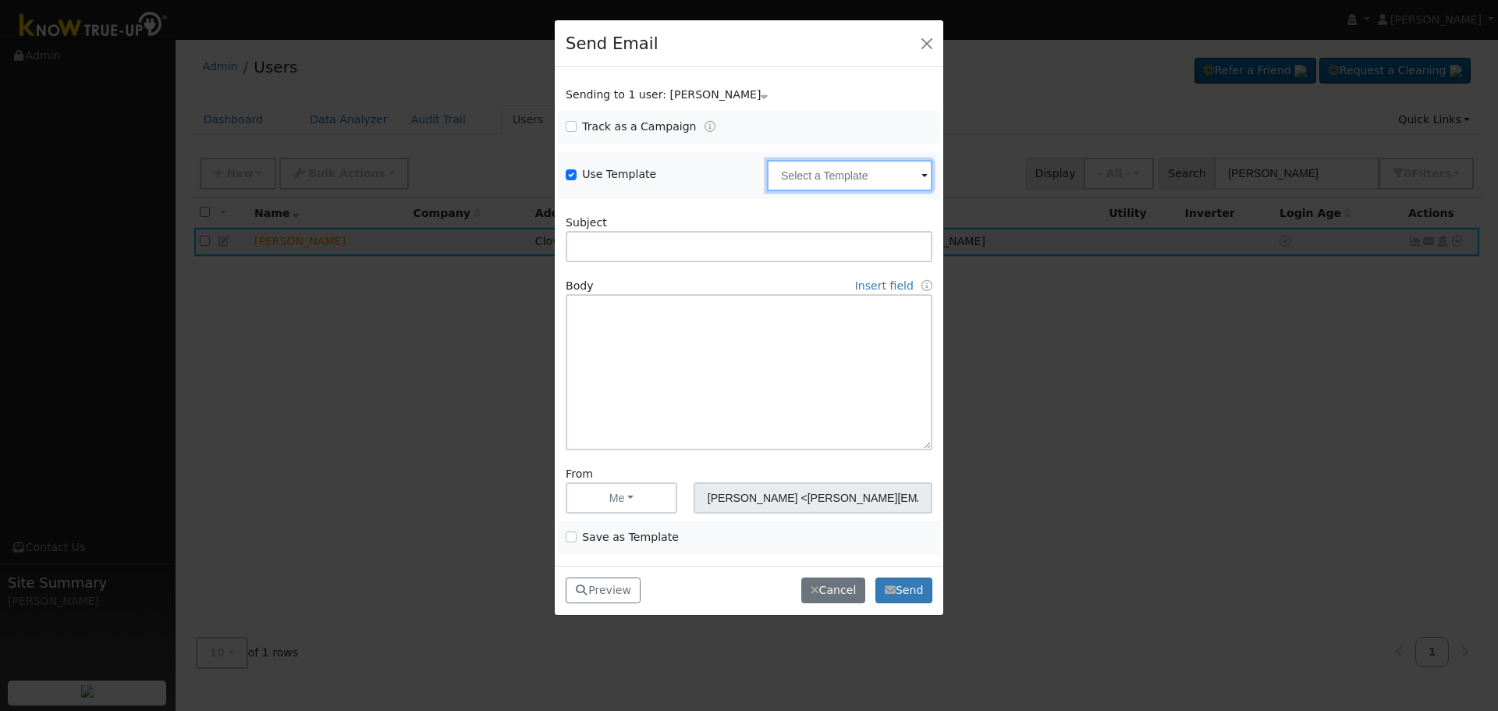
click at [819, 175] on input "text" at bounding box center [849, 175] width 165 height 31
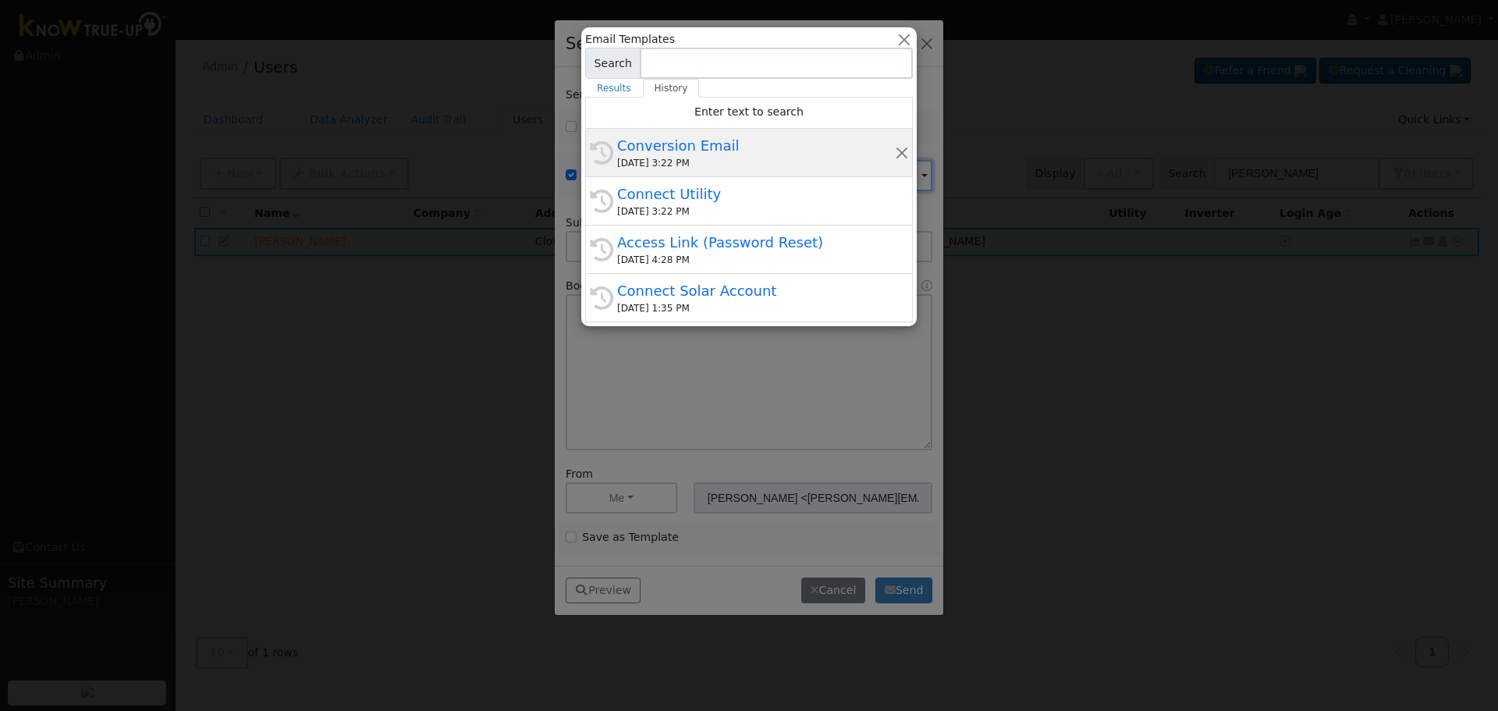
click at [762, 144] on div "Conversion Email" at bounding box center [756, 145] width 278 height 21
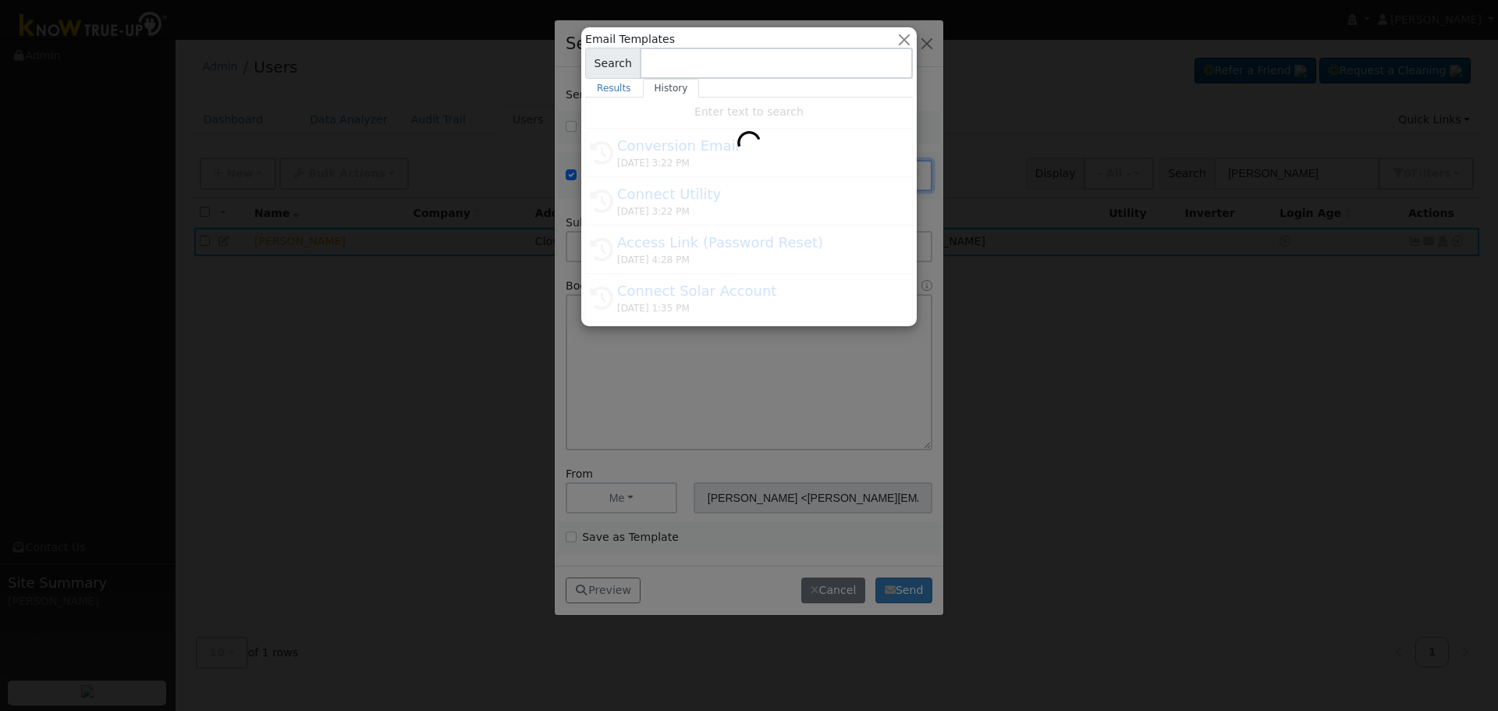
type input "Conversion Email"
type input "Connect Your Utility Account"
type textarea "Dear {user_fname}, The first step is to connect your electric utility account. …"
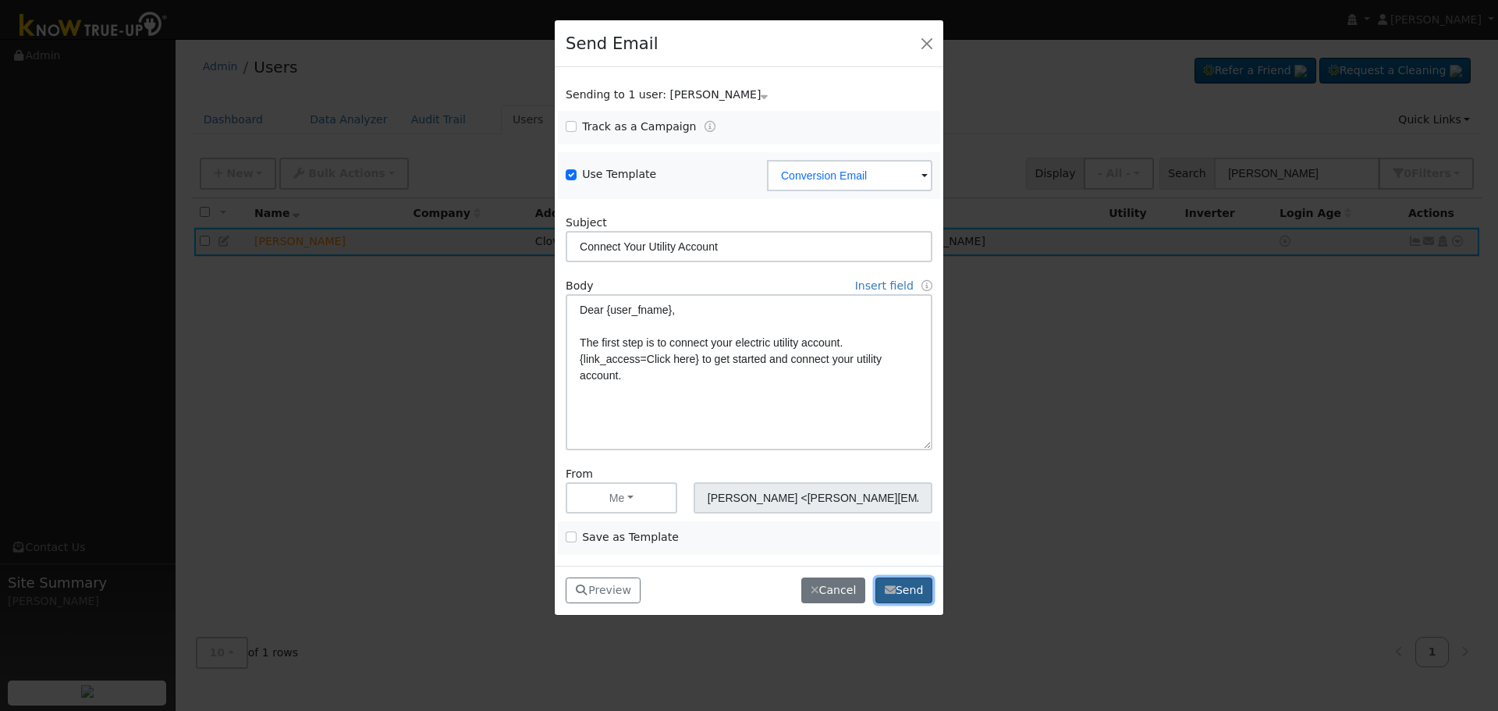
click at [895, 594] on button "Send" at bounding box center [903, 590] width 57 height 27
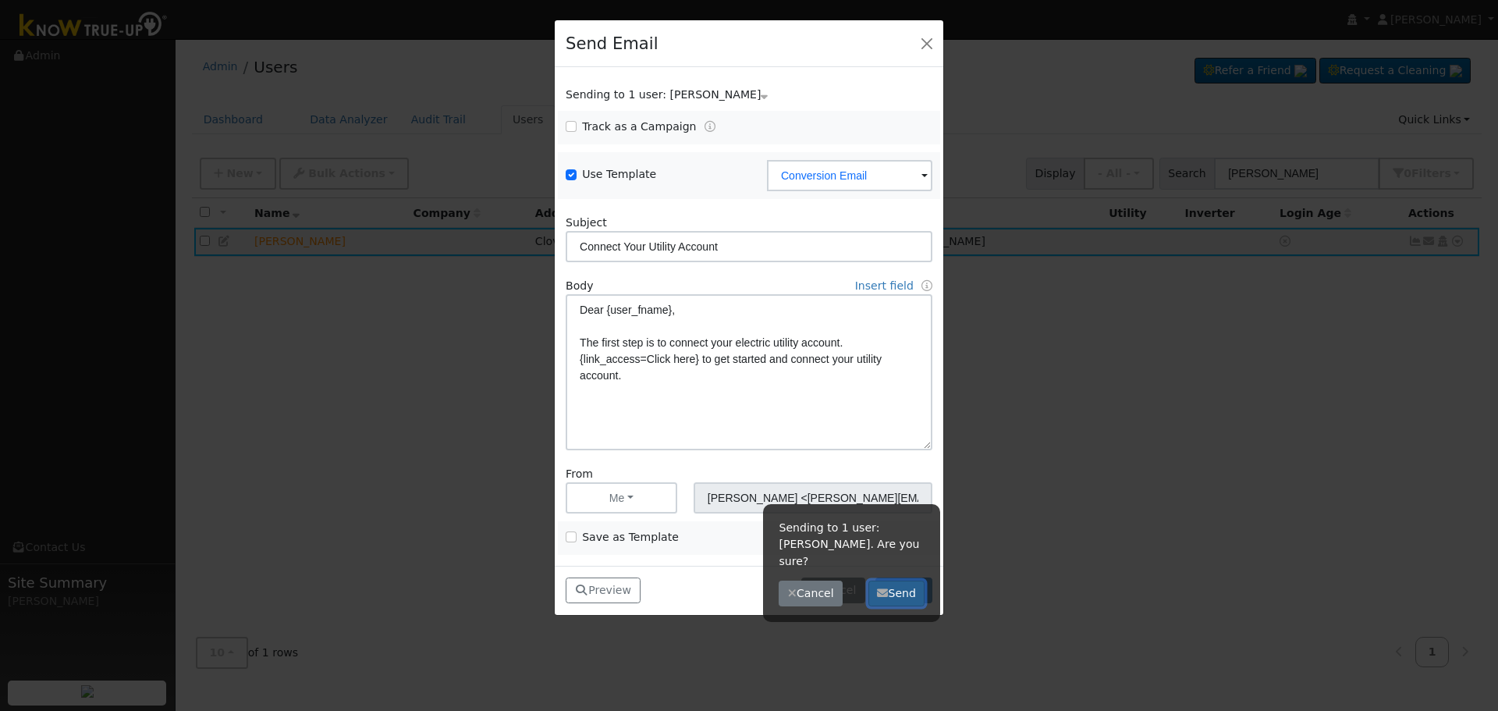
click at [895, 580] on button "Send" at bounding box center [896, 593] width 57 height 27
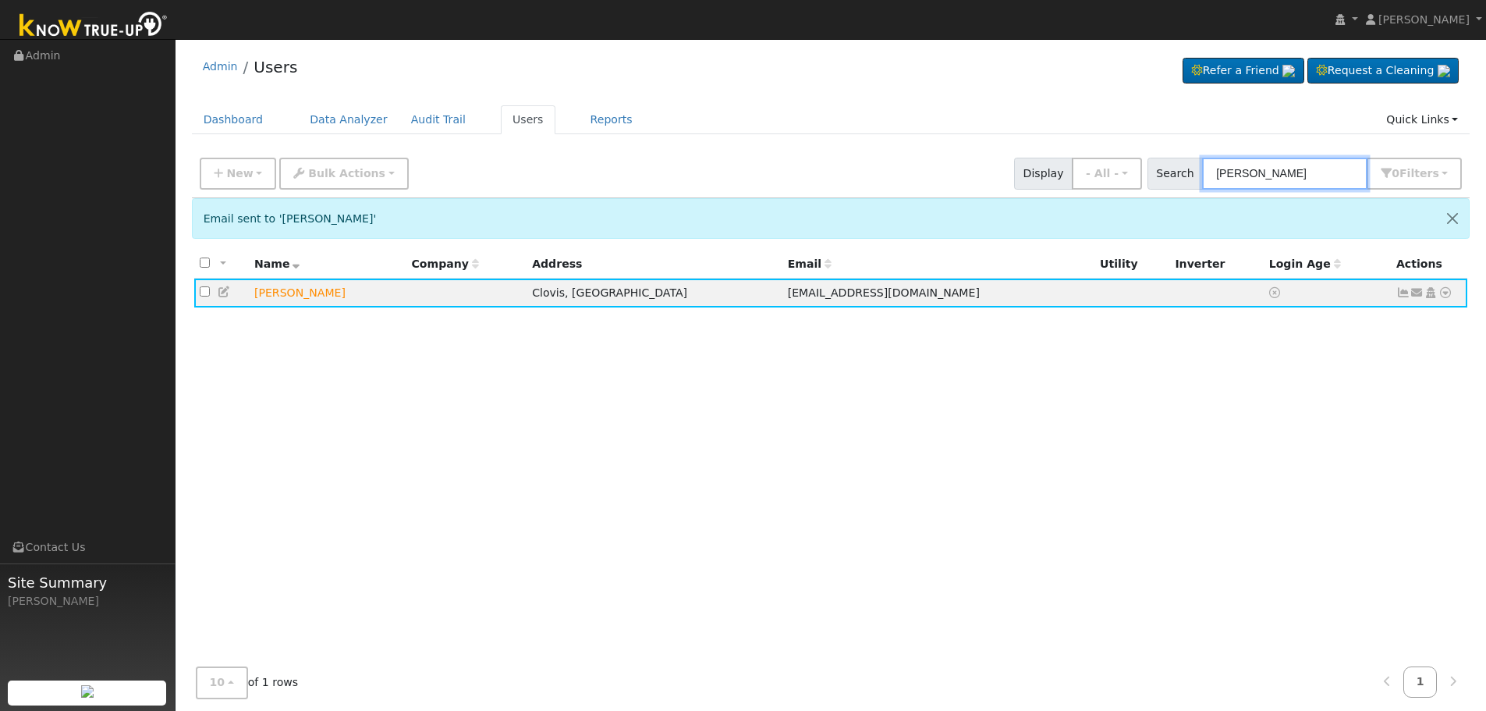
drag, startPoint x: 930, startPoint y: 101, endPoint x: 753, endPoint y: 91, distance: 177.3
click at [757, 91] on div "Admin Users Refer a Friend Request a Cleaning" at bounding box center [830, 389] width 1295 height 685
